Goal: Information Seeking & Learning: Learn about a topic

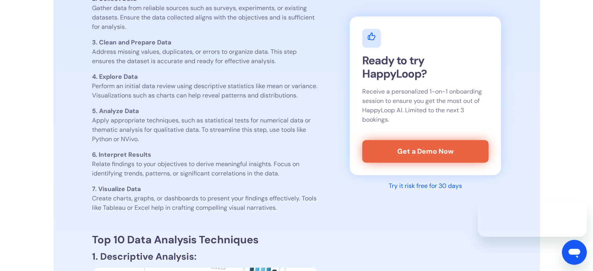
scroll to position [445, 0]
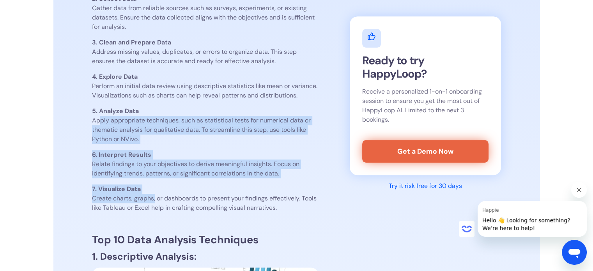
drag, startPoint x: 101, startPoint y: 121, endPoint x: 156, endPoint y: 199, distance: 95.0
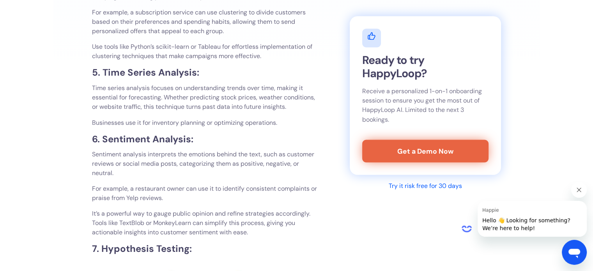
scroll to position [1363, 0]
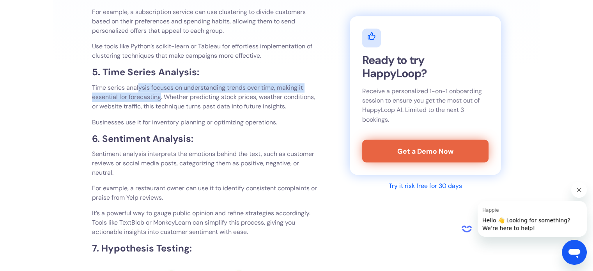
drag, startPoint x: 139, startPoint y: 96, endPoint x: 161, endPoint y: 105, distance: 23.5
click at [161, 105] on p "Time series analysis focuses on understanding trends over time, making it essen…" at bounding box center [205, 97] width 227 height 28
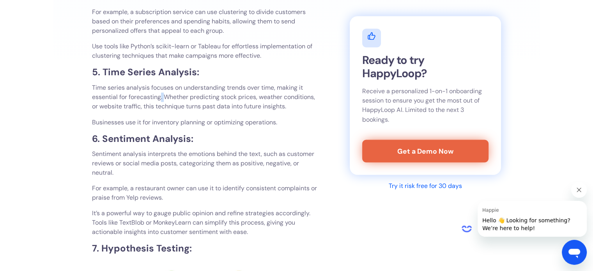
click at [161, 105] on p "Time series analysis focuses on understanding trends over time, making it essen…" at bounding box center [205, 97] width 227 height 28
click at [152, 106] on p "Time series analysis focuses on understanding trends over time, making it essen…" at bounding box center [205, 97] width 227 height 28
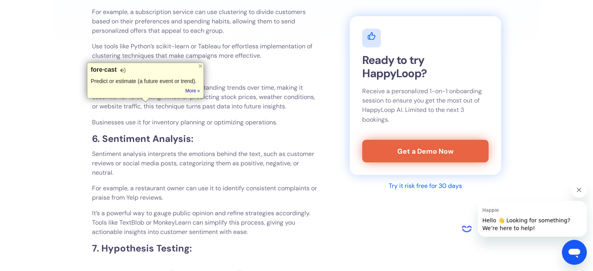
click at [173, 106] on p "Time series analysis focuses on understanding trends over time, making it essen…" at bounding box center [205, 97] width 227 height 28
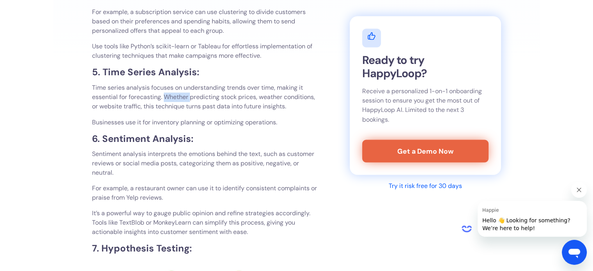
click at [173, 106] on p "Time series analysis focuses on understanding trends over time, making it essen…" at bounding box center [205, 97] width 227 height 28
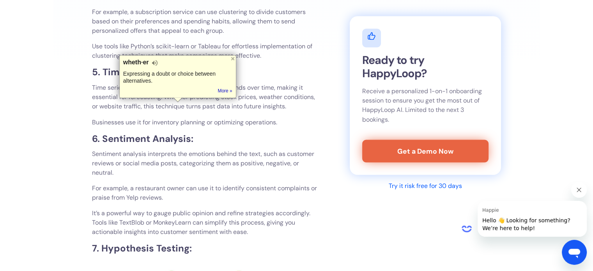
click at [197, 107] on p "Time series analysis focuses on understanding trends over time, making it essen…" at bounding box center [205, 97] width 227 height 28
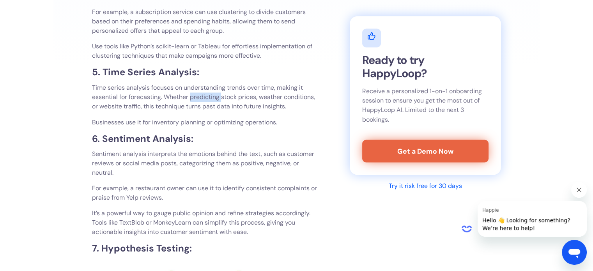
click at [197, 107] on p "Time series analysis focuses on understanding trends over time, making it essen…" at bounding box center [205, 97] width 227 height 28
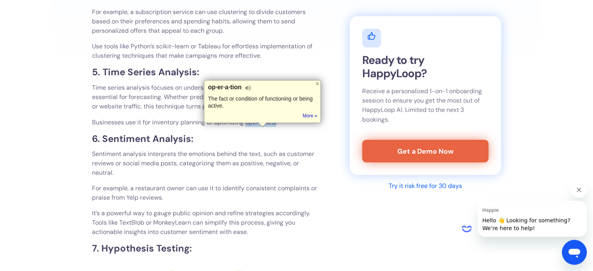
click at [270, 127] on p "Businesses use it for inventory planning or optimizing operations." at bounding box center [205, 121] width 227 height 9
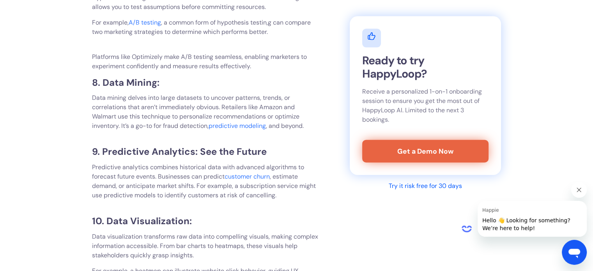
scroll to position [1758, 0]
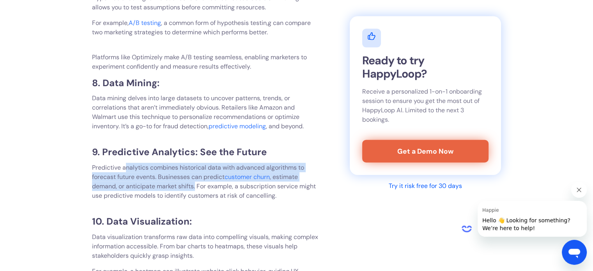
drag, startPoint x: 125, startPoint y: 179, endPoint x: 197, endPoint y: 191, distance: 72.8
click at [197, 191] on p "Predictive analytics combines historical data with advanced algorithms to forec…" at bounding box center [205, 186] width 227 height 47
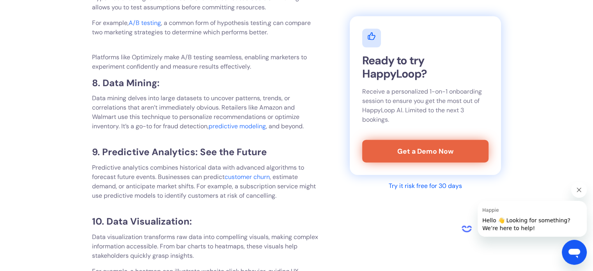
click at [214, 200] on p "Predictive analytics combines historical data with advanced algorithms to forec…" at bounding box center [205, 186] width 227 height 47
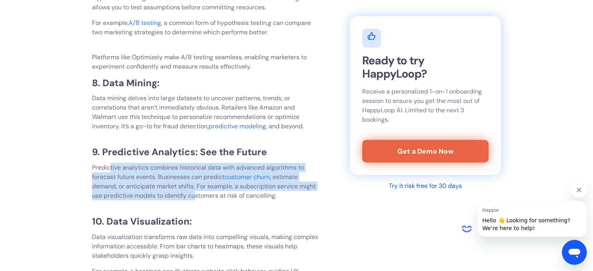
drag, startPoint x: 196, startPoint y: 201, endPoint x: 110, endPoint y: 177, distance: 89.3
click at [110, 177] on p "Predictive analytics combines historical data with advanced algorithms to forec…" at bounding box center [205, 186] width 227 height 47
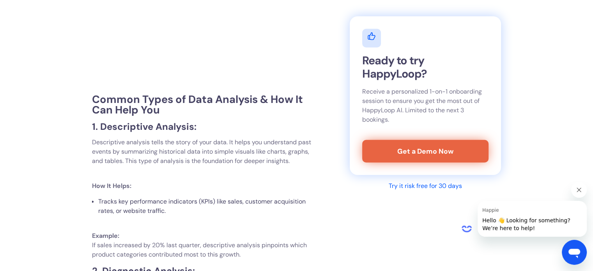
scroll to position [2108, 0]
